Goal: Information Seeking & Learning: Learn about a topic

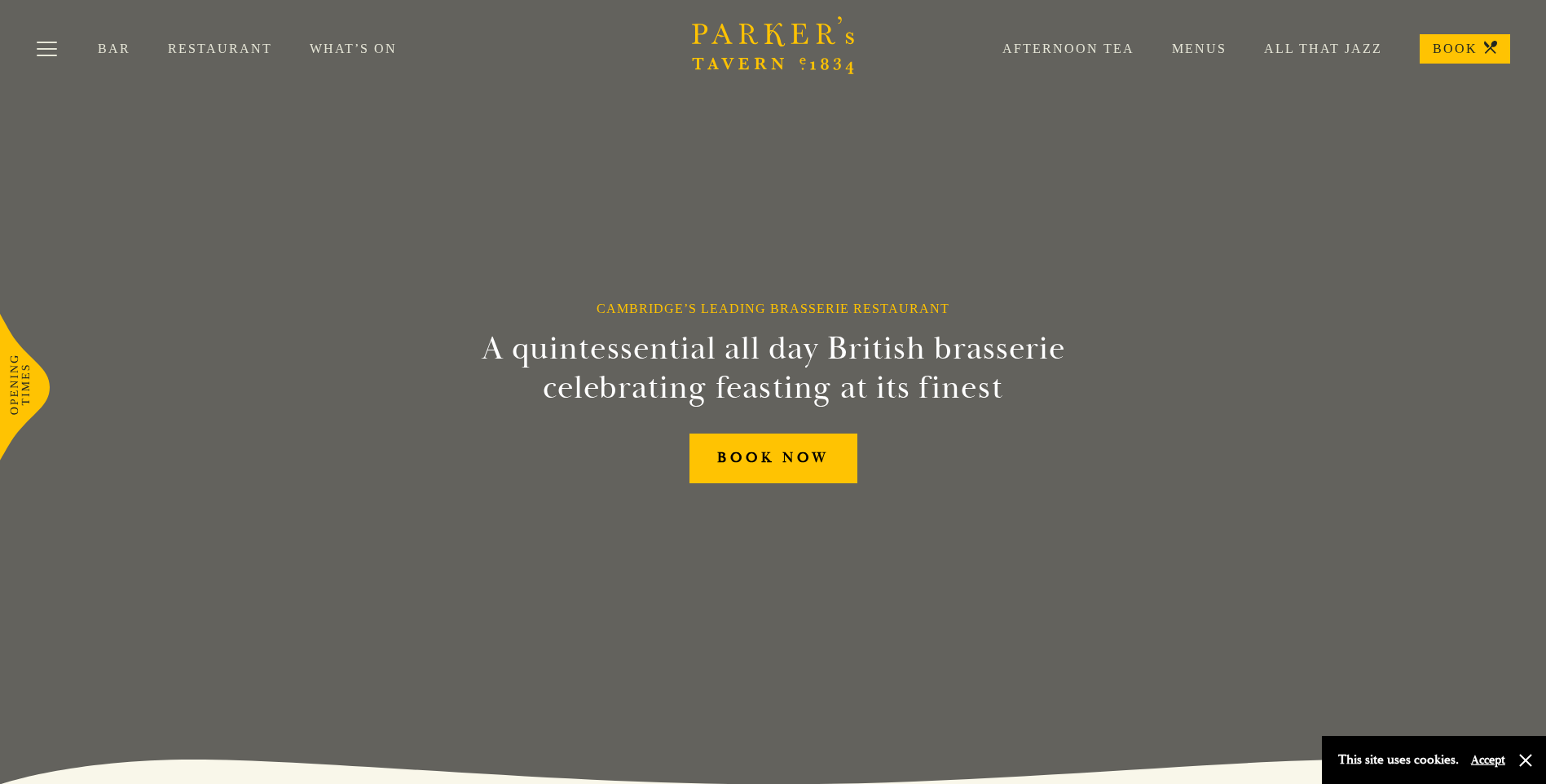
click at [1206, 46] on link "Menus" at bounding box center [1181, 48] width 92 height 16
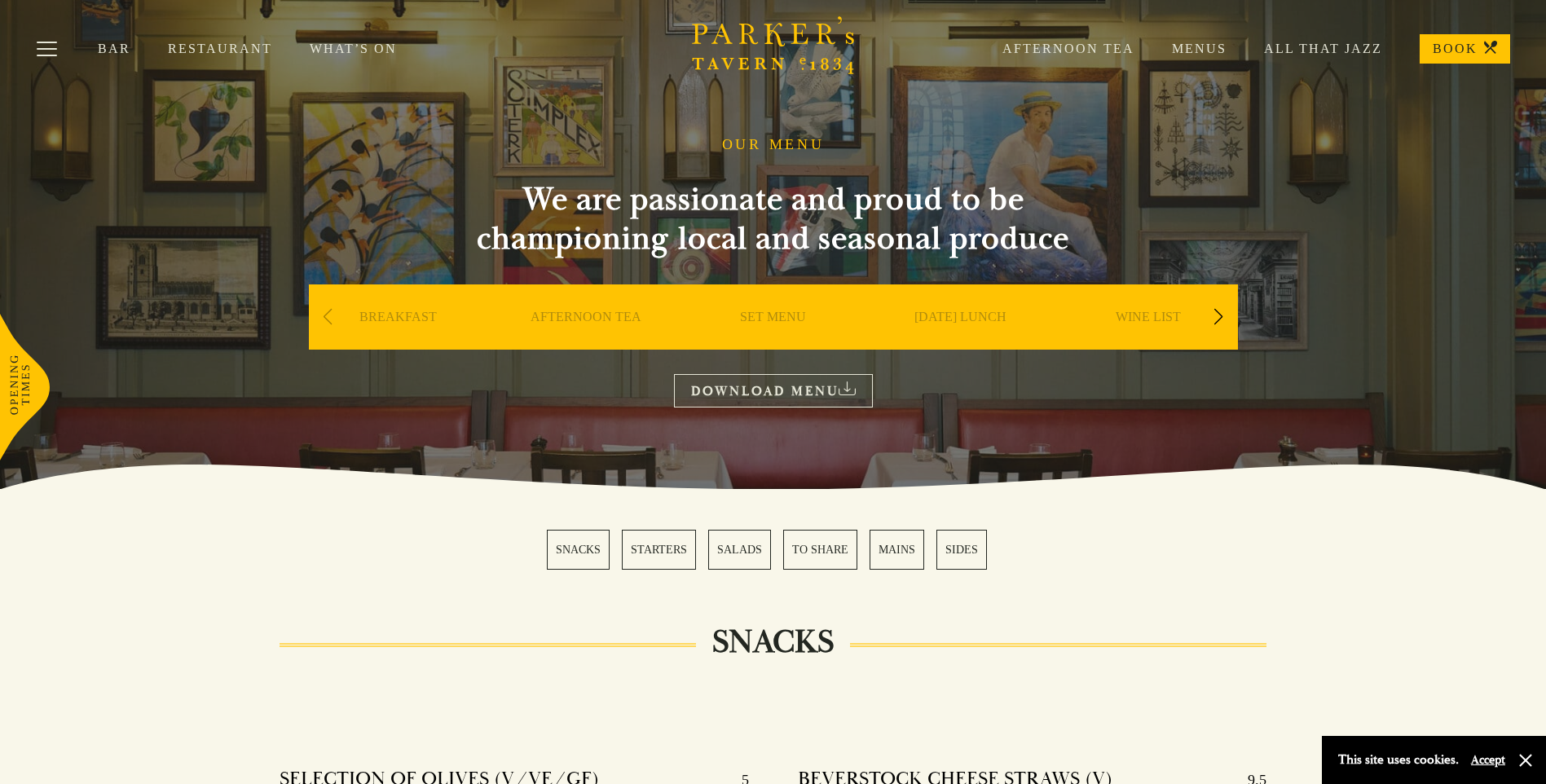
click at [1222, 314] on div "Next slide" at bounding box center [1218, 317] width 22 height 36
click at [1222, 315] on div "Next slide" at bounding box center [1218, 317] width 22 height 36
click at [973, 319] on link "DESSERT" at bounding box center [960, 342] width 57 height 66
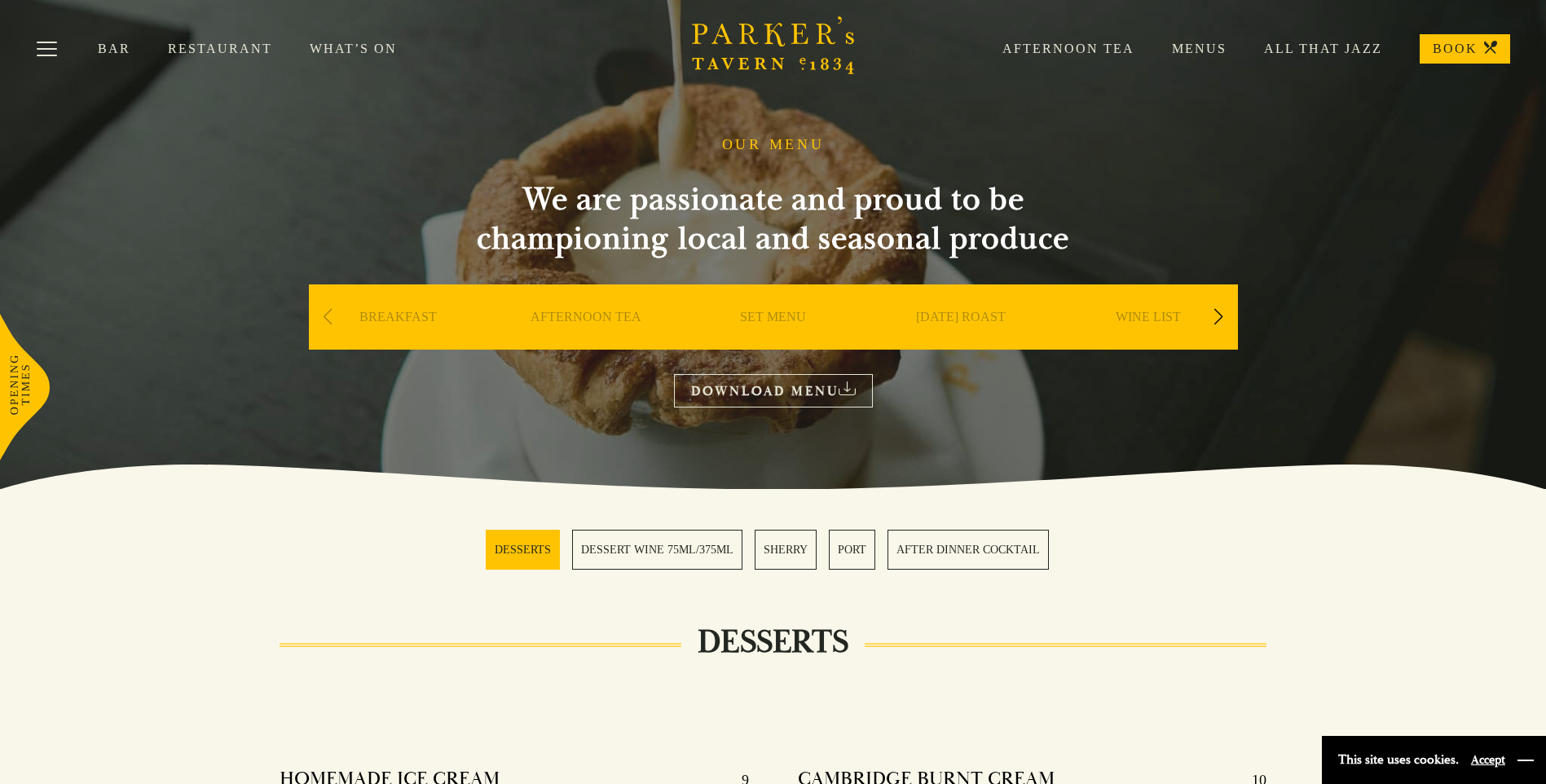
click at [1528, 762] on button "button" at bounding box center [1524, 760] width 16 height 16
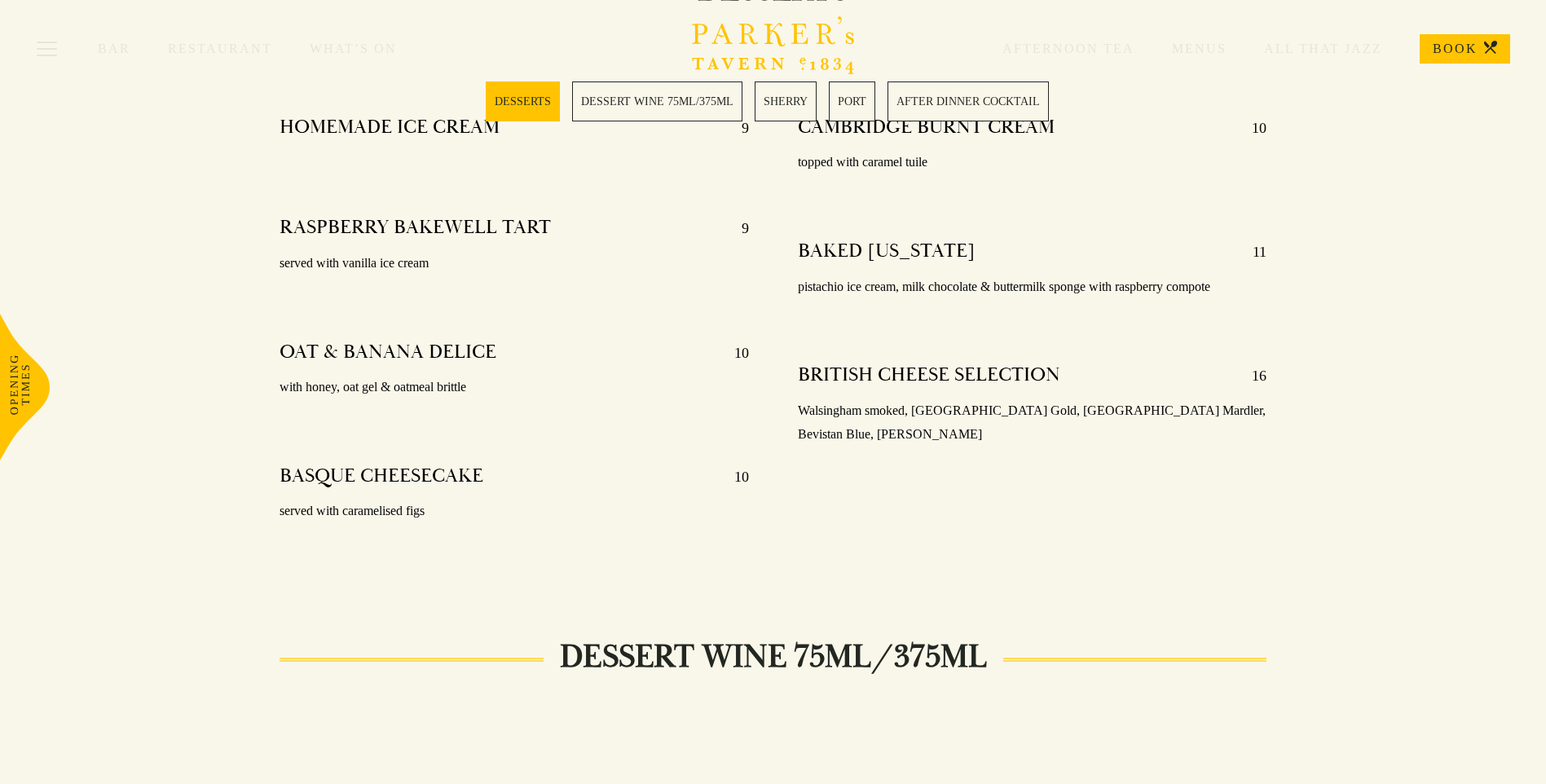
scroll to position [570, 0]
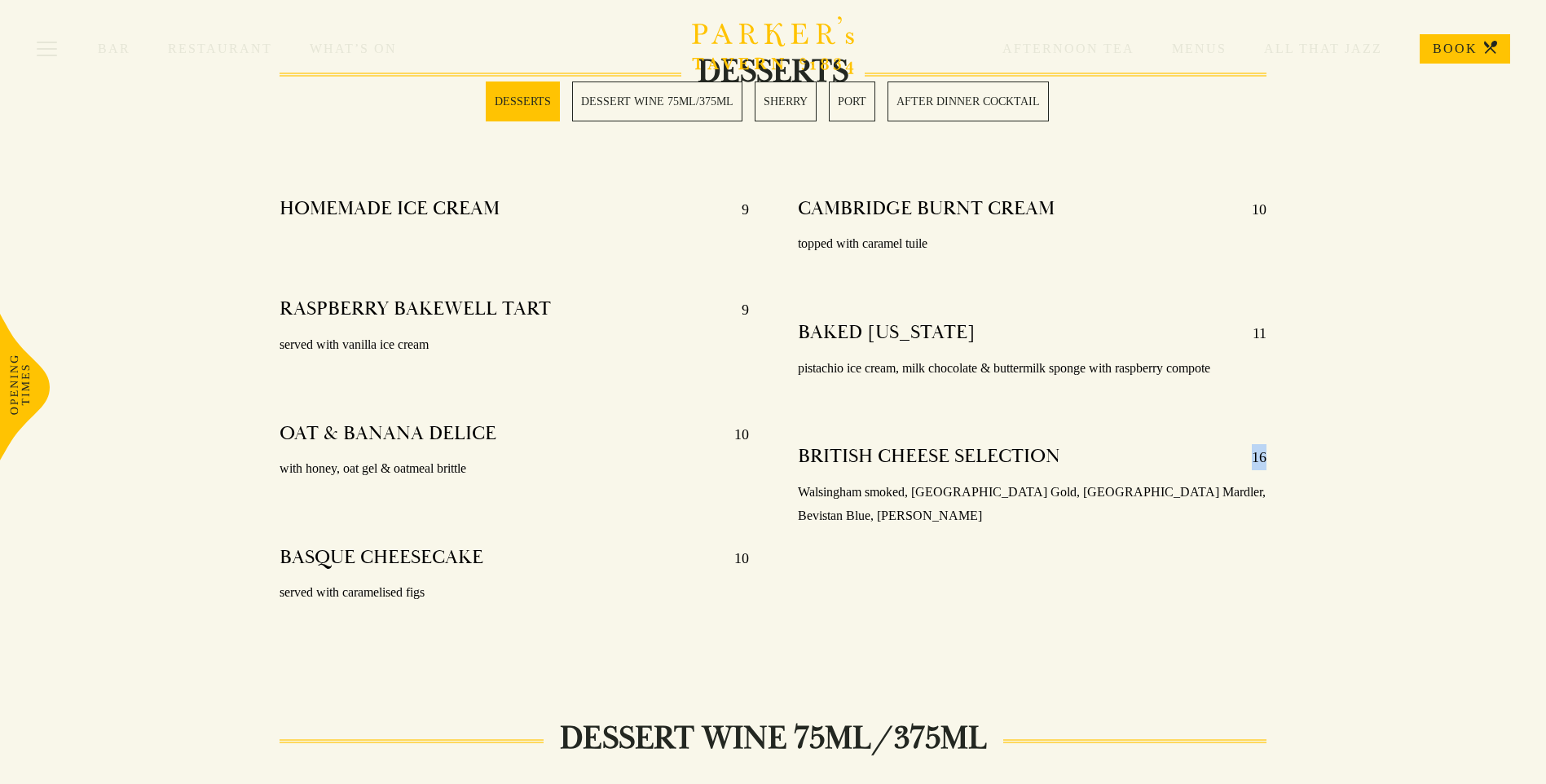
drag, startPoint x: 1245, startPoint y: 459, endPoint x: 1285, endPoint y: 459, distance: 40.0
click at [1285, 459] on div "CAMBRIDGE BURNT CREAM 10 topped with caramel tuile BAKED [US_STATE] 11 pistachi…" at bounding box center [1032, 421] width 517 height 472
click at [1060, 481] on p "Walsingham smoked, [GEOGRAPHIC_DATA] Gold, [GEOGRAPHIC_DATA] Mardler, Bevistan …" at bounding box center [1032, 504] width 468 height 47
drag, startPoint x: 990, startPoint y: 490, endPoint x: 1221, endPoint y: 491, distance: 231.0
click at [1221, 491] on p "Walsingham smoked, [GEOGRAPHIC_DATA] Gold, [GEOGRAPHIC_DATA] Mardler, Bevistan …" at bounding box center [1032, 504] width 468 height 47
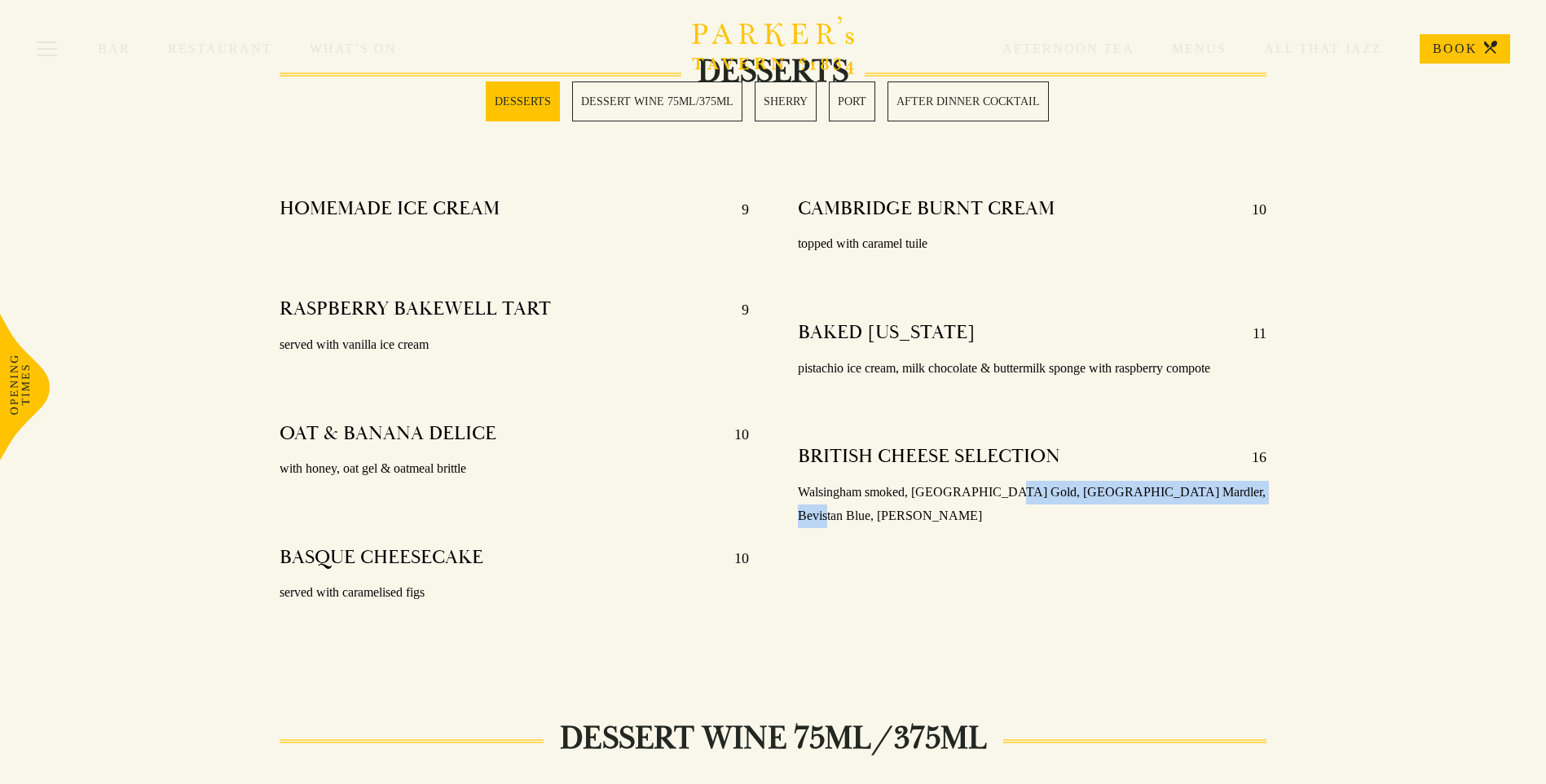
drag, startPoint x: 1221, startPoint y: 491, endPoint x: 1100, endPoint y: 495, distance: 121.1
click at [1100, 495] on p "Walsingham smoked, [GEOGRAPHIC_DATA] Gold, [GEOGRAPHIC_DATA] Mardler, Bevistan …" at bounding box center [1032, 504] width 468 height 47
drag, startPoint x: 802, startPoint y: 491, endPoint x: 1248, endPoint y: 496, distance: 446.0
click at [1248, 496] on p "Walsingham smoked, [GEOGRAPHIC_DATA] Gold, [GEOGRAPHIC_DATA] Mardler, Bevistan …" at bounding box center [1032, 504] width 468 height 47
click at [1245, 491] on p "Walsingham smoked, [GEOGRAPHIC_DATA] Gold, [GEOGRAPHIC_DATA] Mardler, Bevistan …" at bounding box center [1032, 504] width 468 height 47
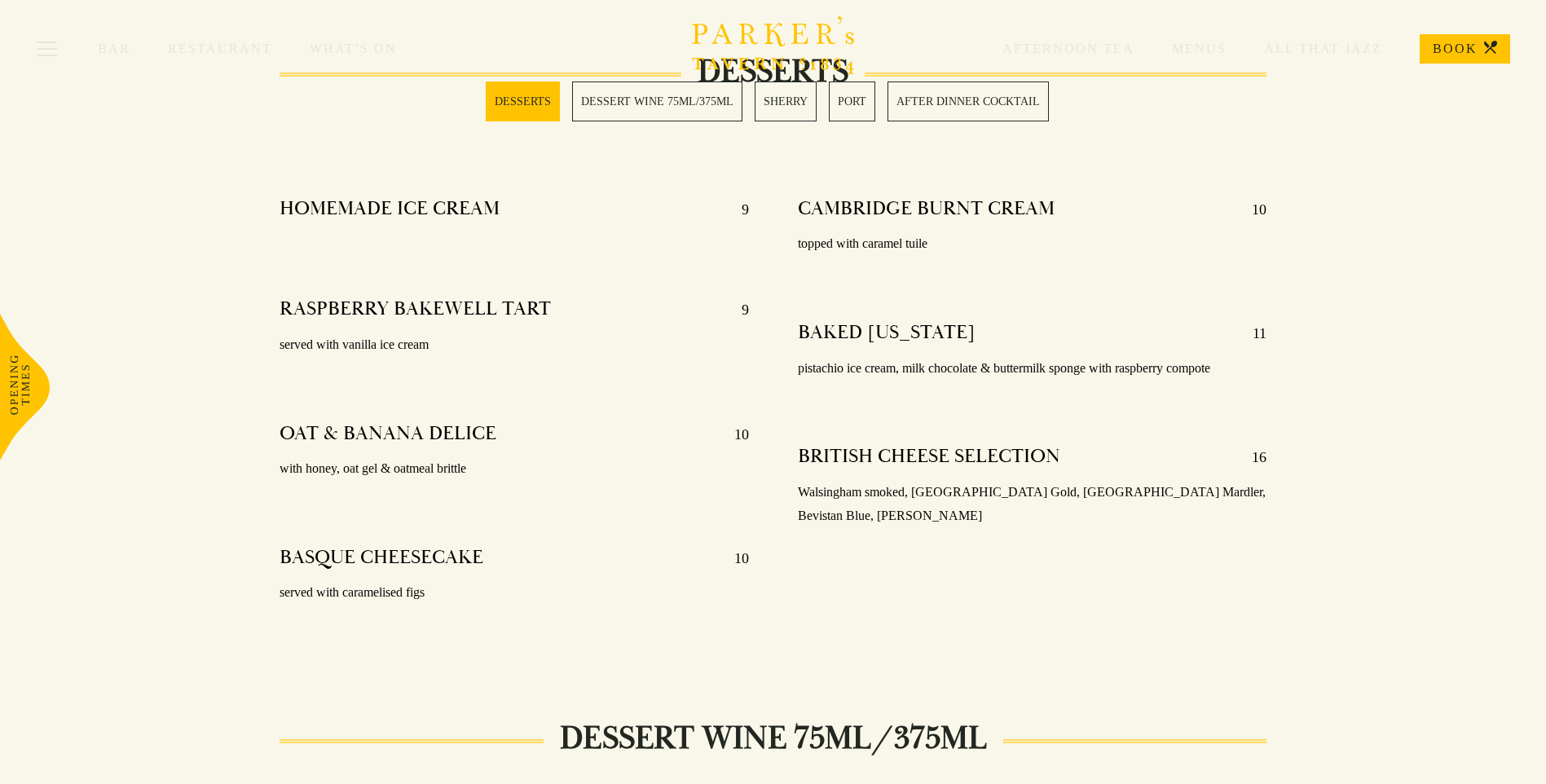
click at [938, 457] on h4 "BRITISH CHEESE SELECTION" at bounding box center [929, 457] width 262 height 26
drag, startPoint x: 335, startPoint y: 345, endPoint x: 436, endPoint y: 345, distance: 101.0
click at [436, 345] on p "served with vanilla ice cream" at bounding box center [513, 345] width 468 height 23
drag, startPoint x: 321, startPoint y: 432, endPoint x: 526, endPoint y: 461, distance: 207.0
click at [526, 461] on div "OAT & BANANA DELICE 10 with honey, oat gel & oatmeal brittle" at bounding box center [513, 451] width 468 height 83
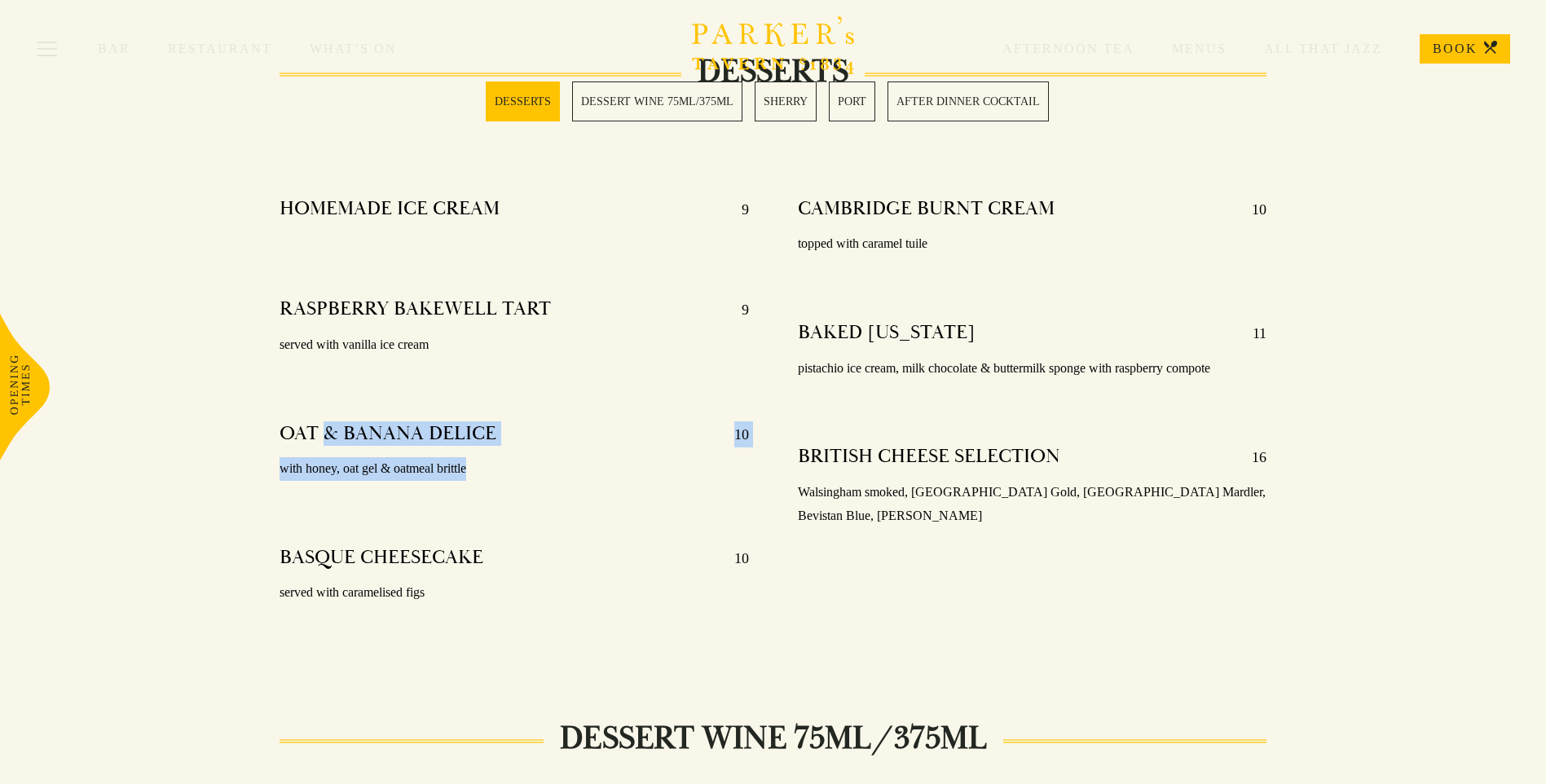
click at [534, 461] on p "with honey, oat gel & oatmeal brittle" at bounding box center [513, 468] width 468 height 23
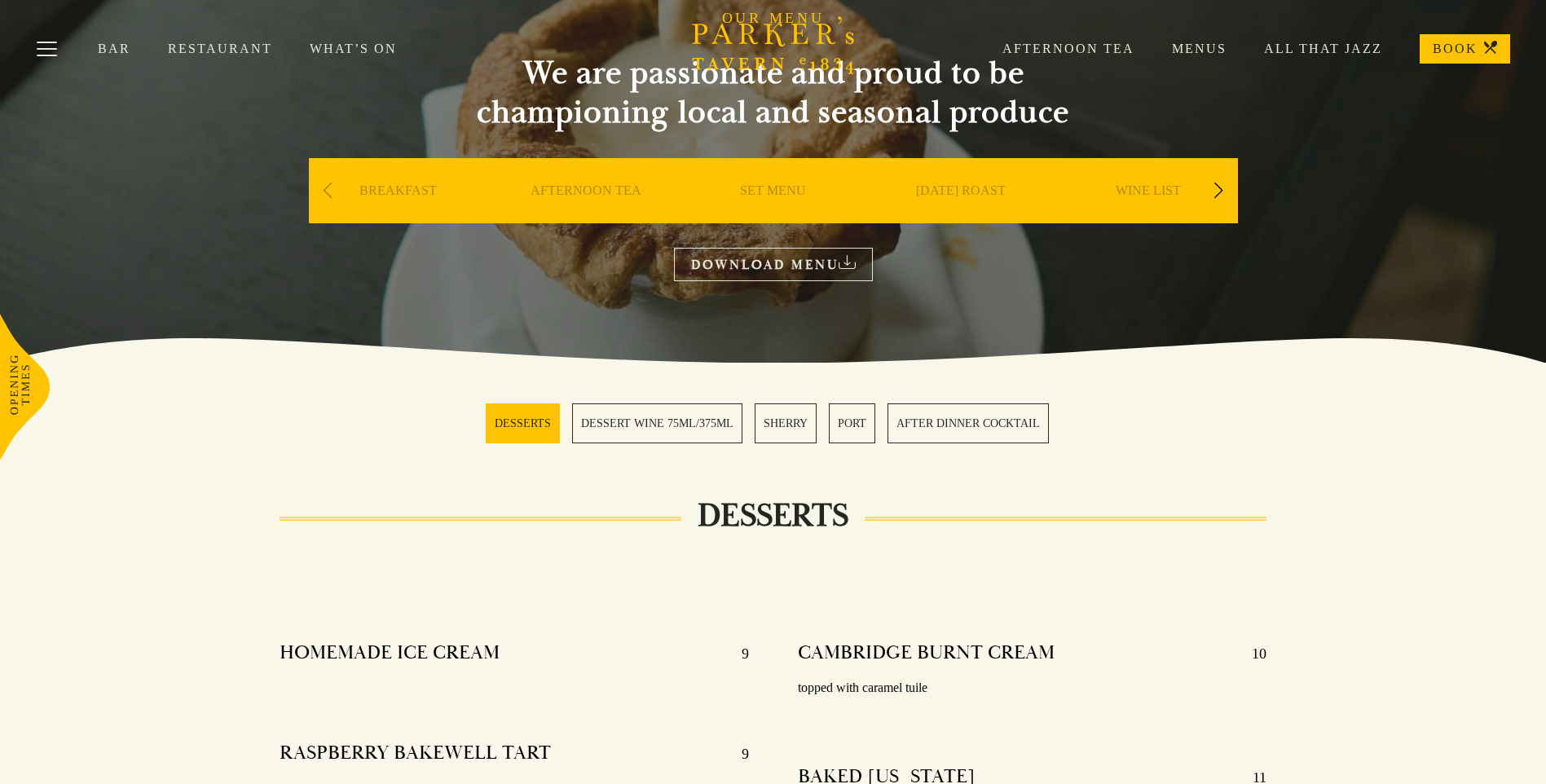
scroll to position [0, 0]
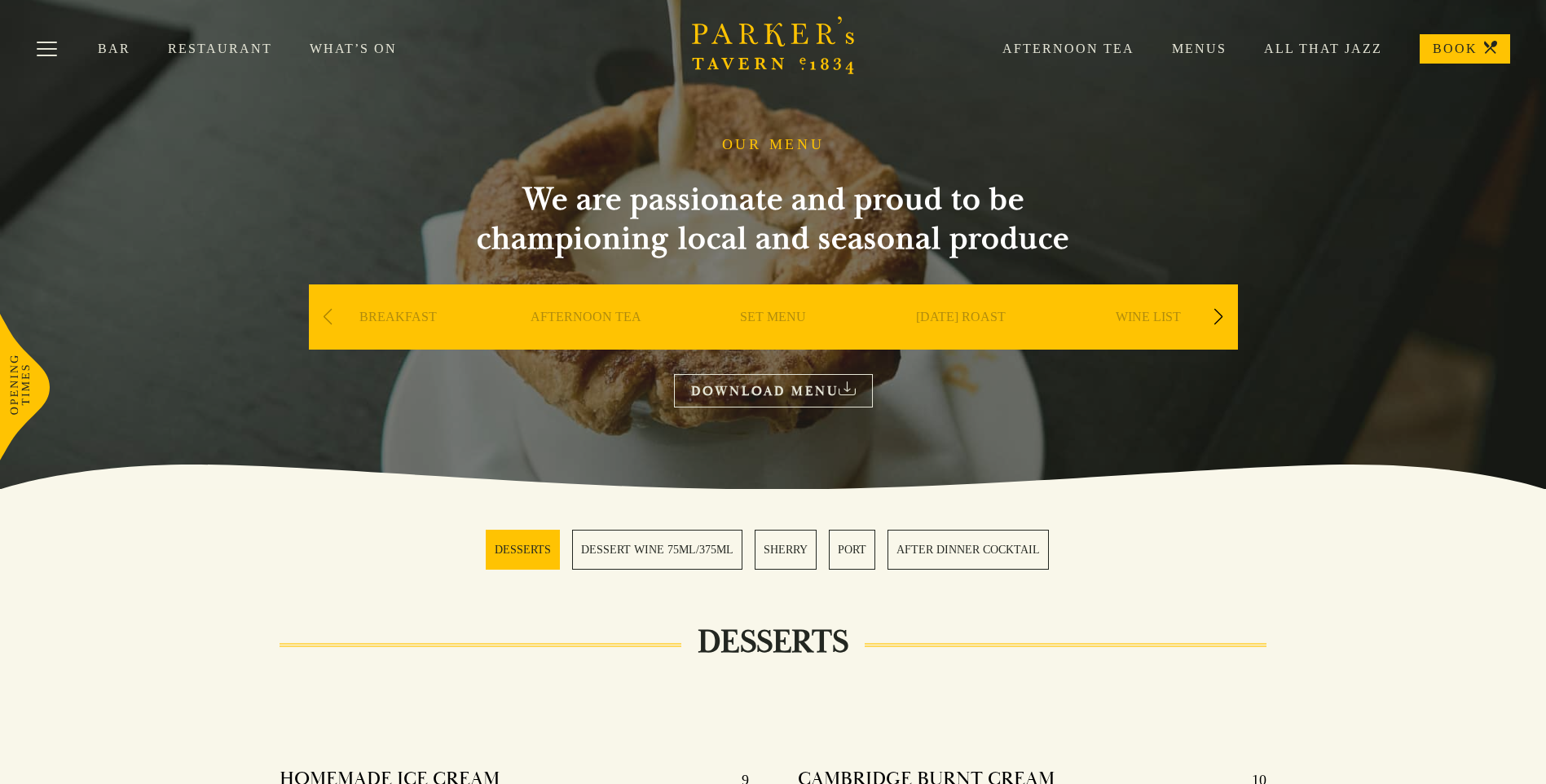
click at [594, 316] on link "AFTERNOON TEA" at bounding box center [586, 342] width 111 height 66
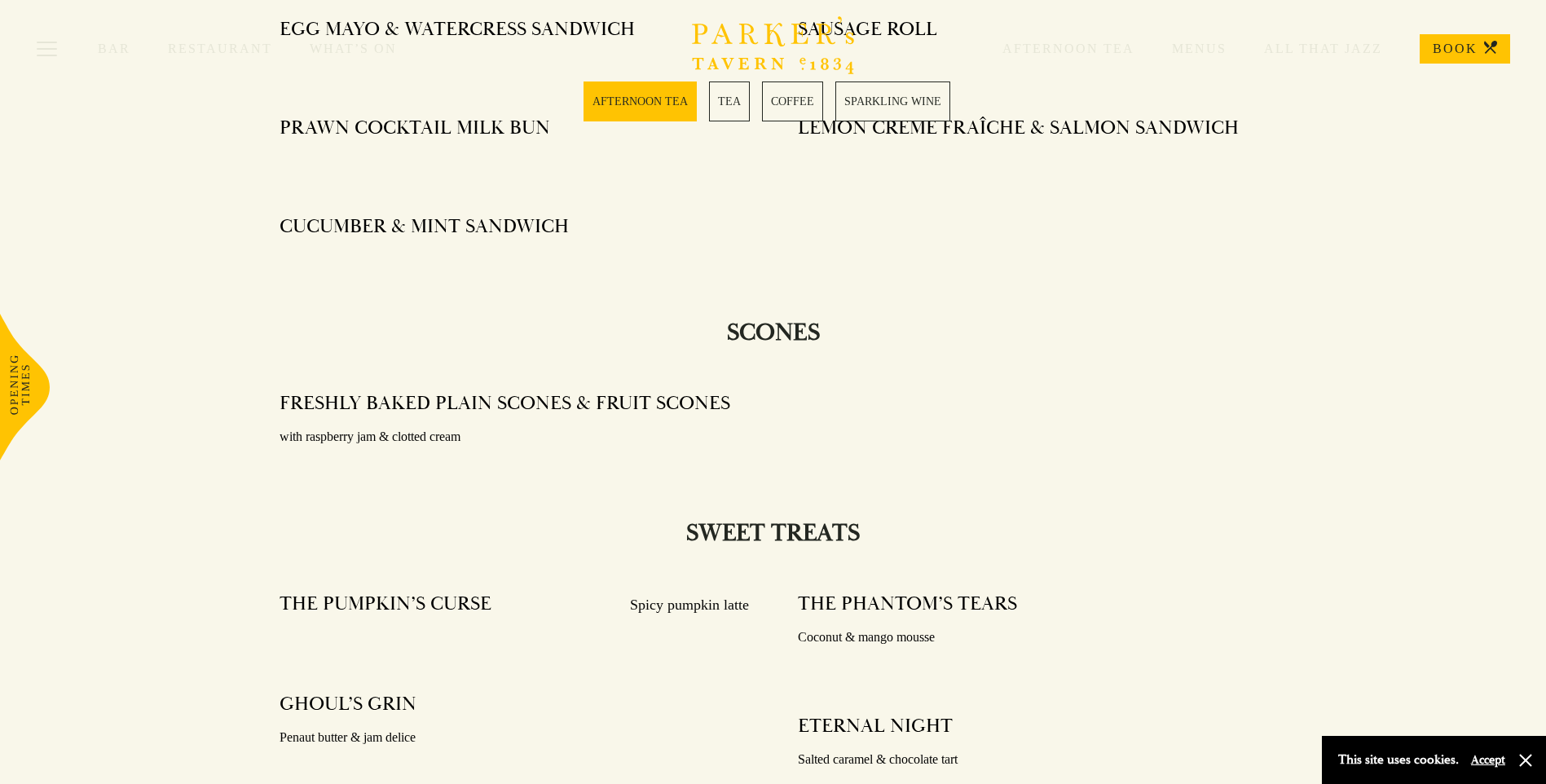
scroll to position [978, 0]
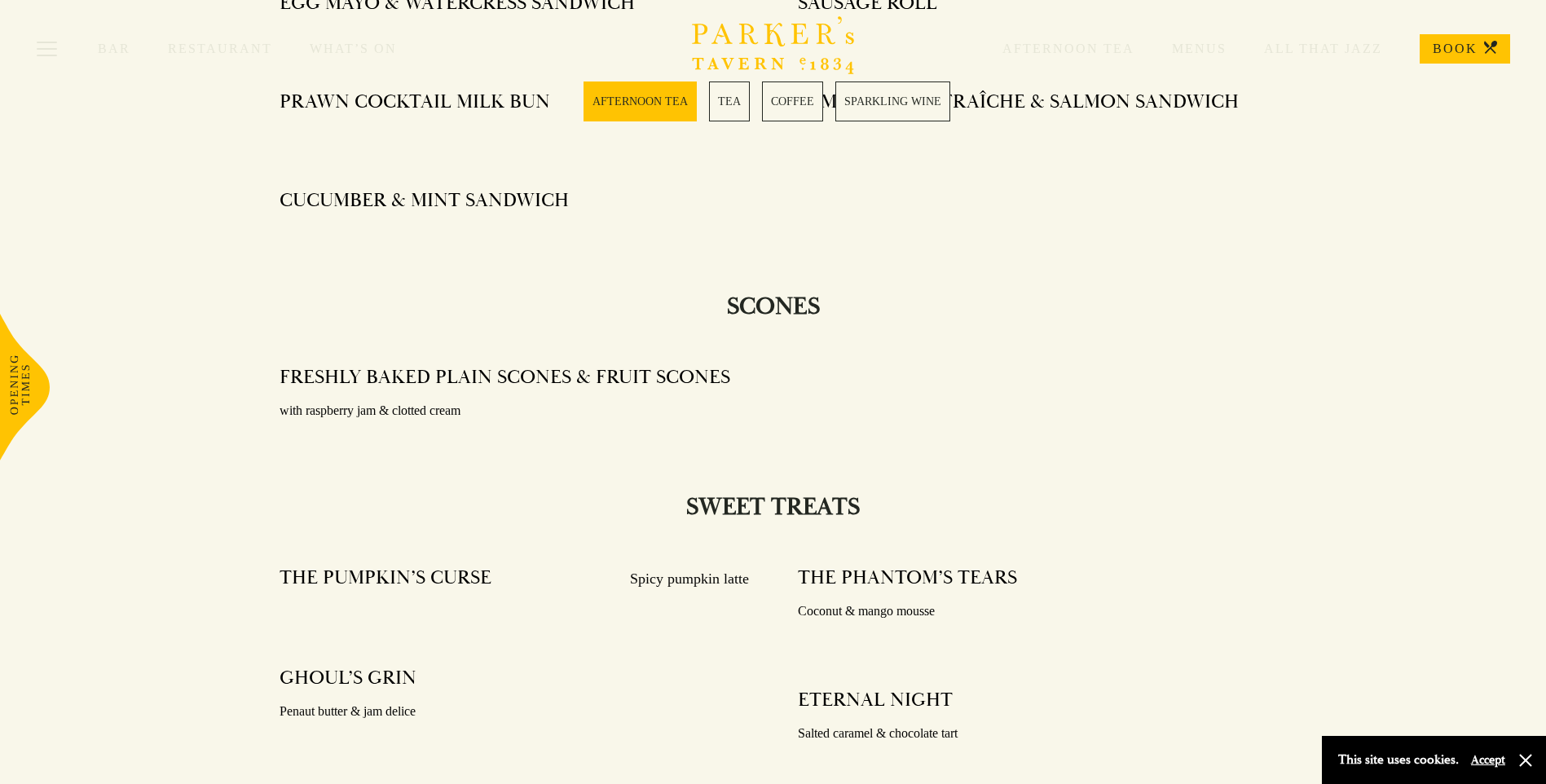
click at [1525, 761] on button "button" at bounding box center [1524, 760] width 16 height 16
